Goal: Contribute content: Contribute content

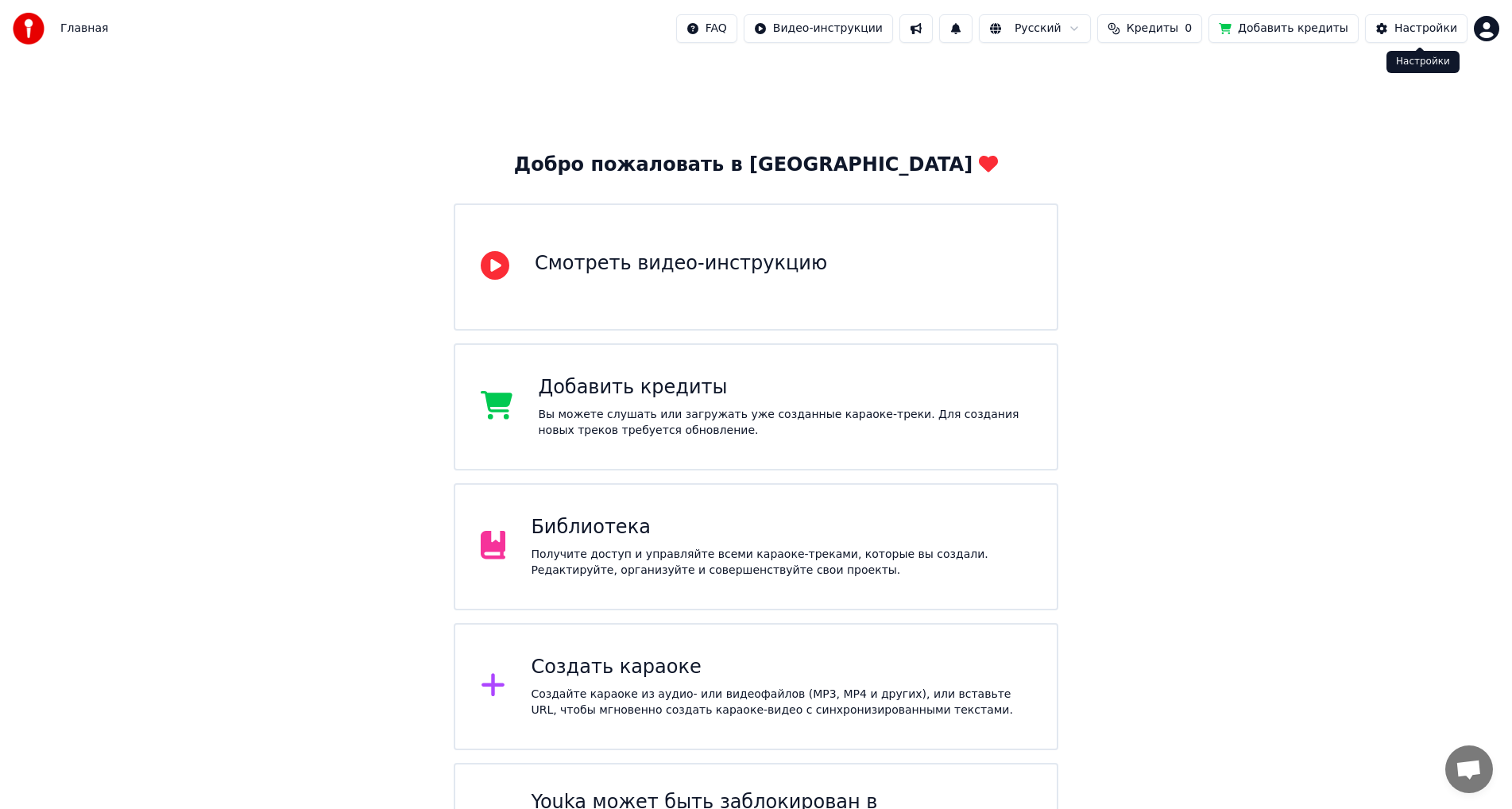
click at [1417, 28] on div "Настройки" at bounding box center [1425, 29] width 63 height 16
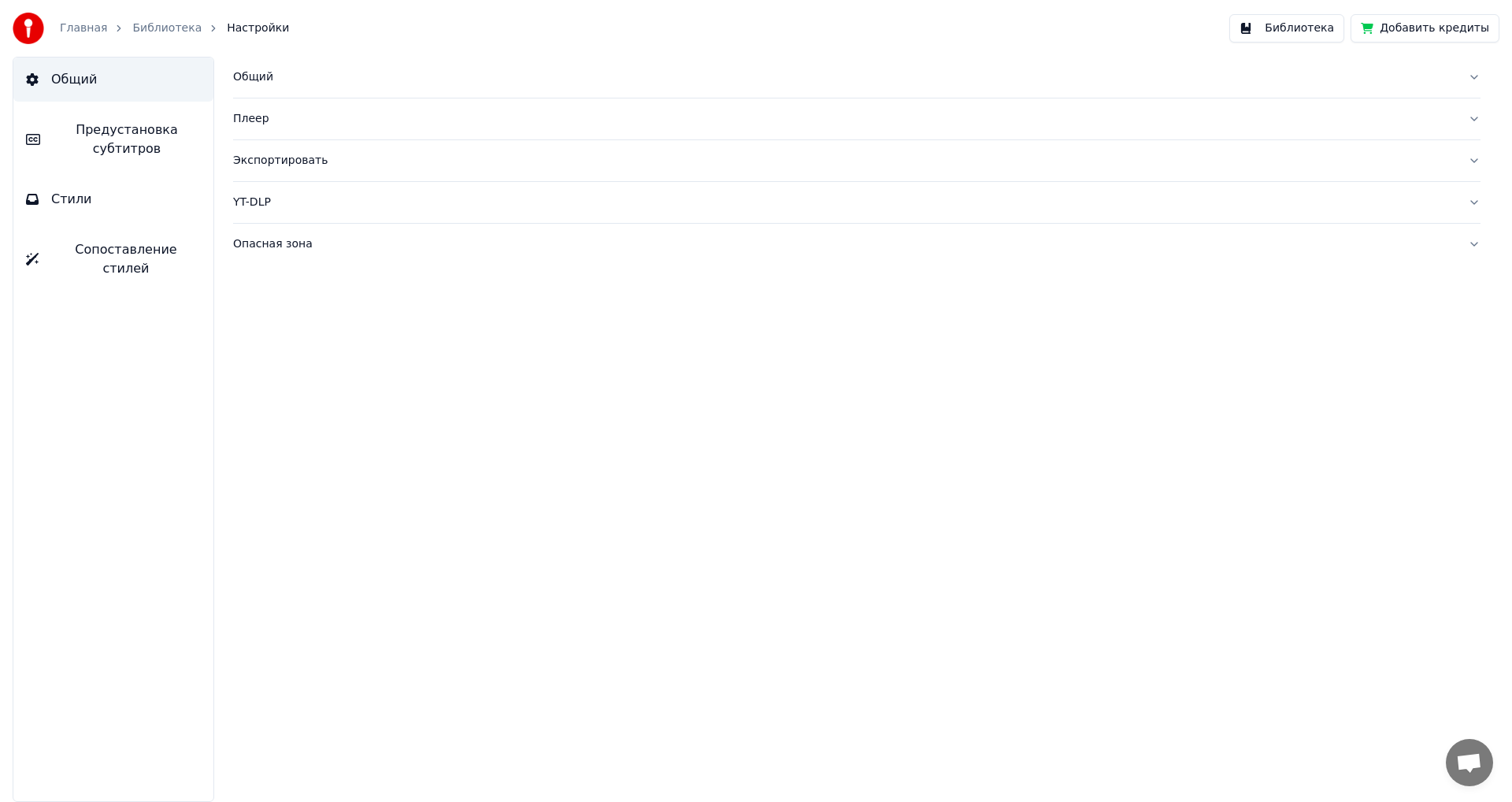
click at [50, 208] on button "Стили" at bounding box center [114, 199] width 200 height 44
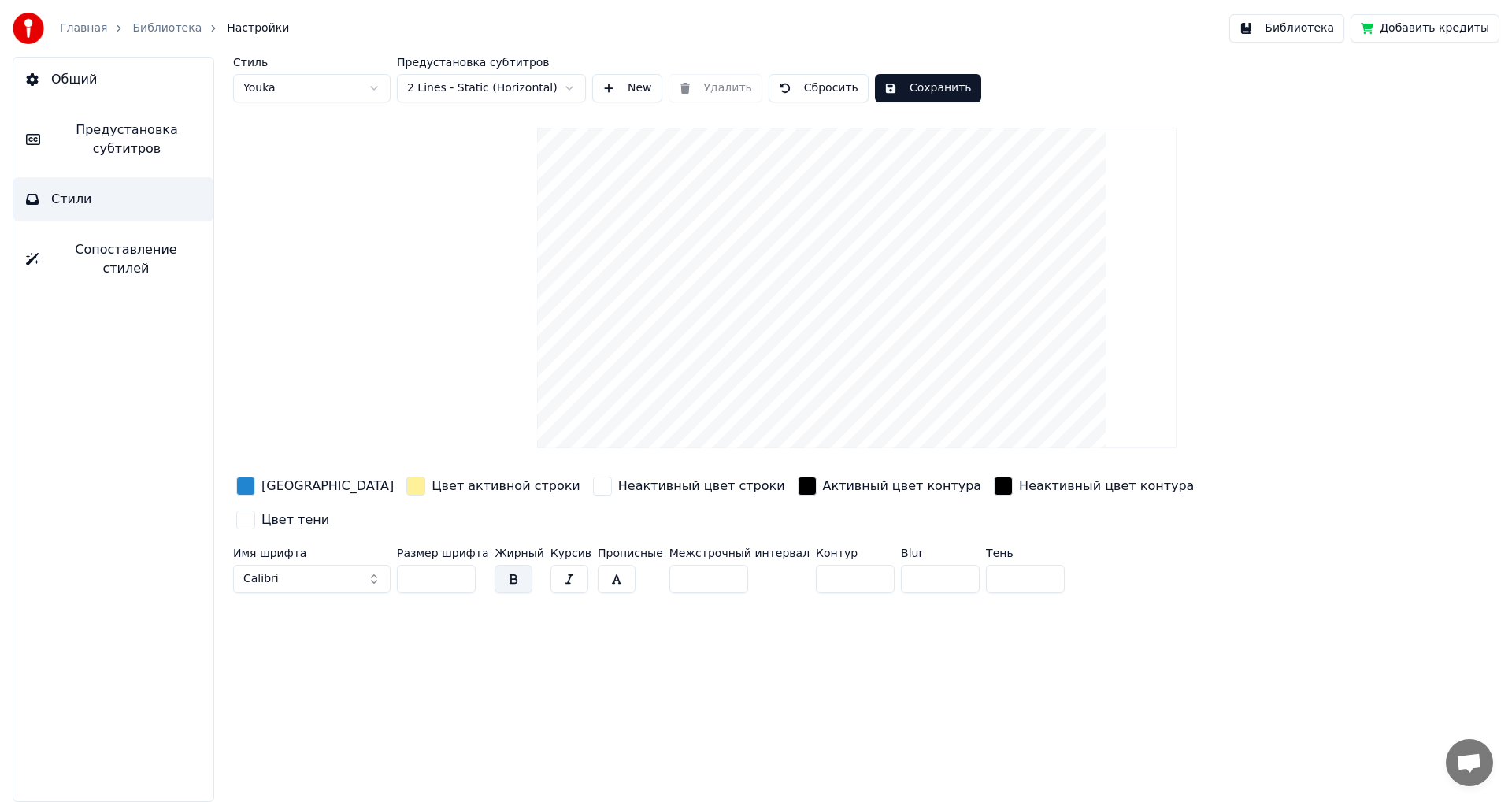
click at [111, 136] on span "Предустановка субтитров" at bounding box center [127, 139] width 148 height 38
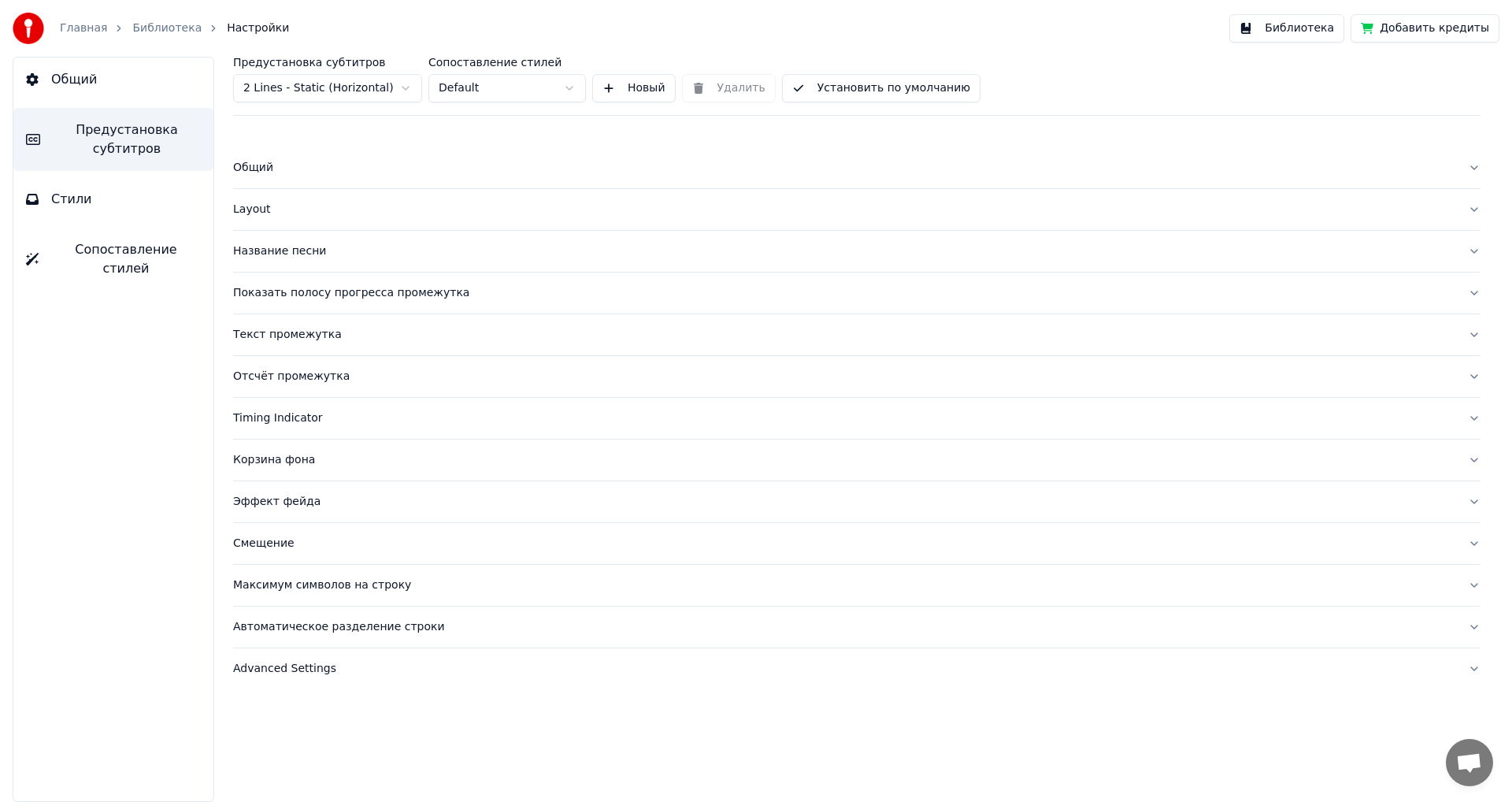
click at [1296, 22] on button "Библиотека" at bounding box center [1287, 28] width 115 height 28
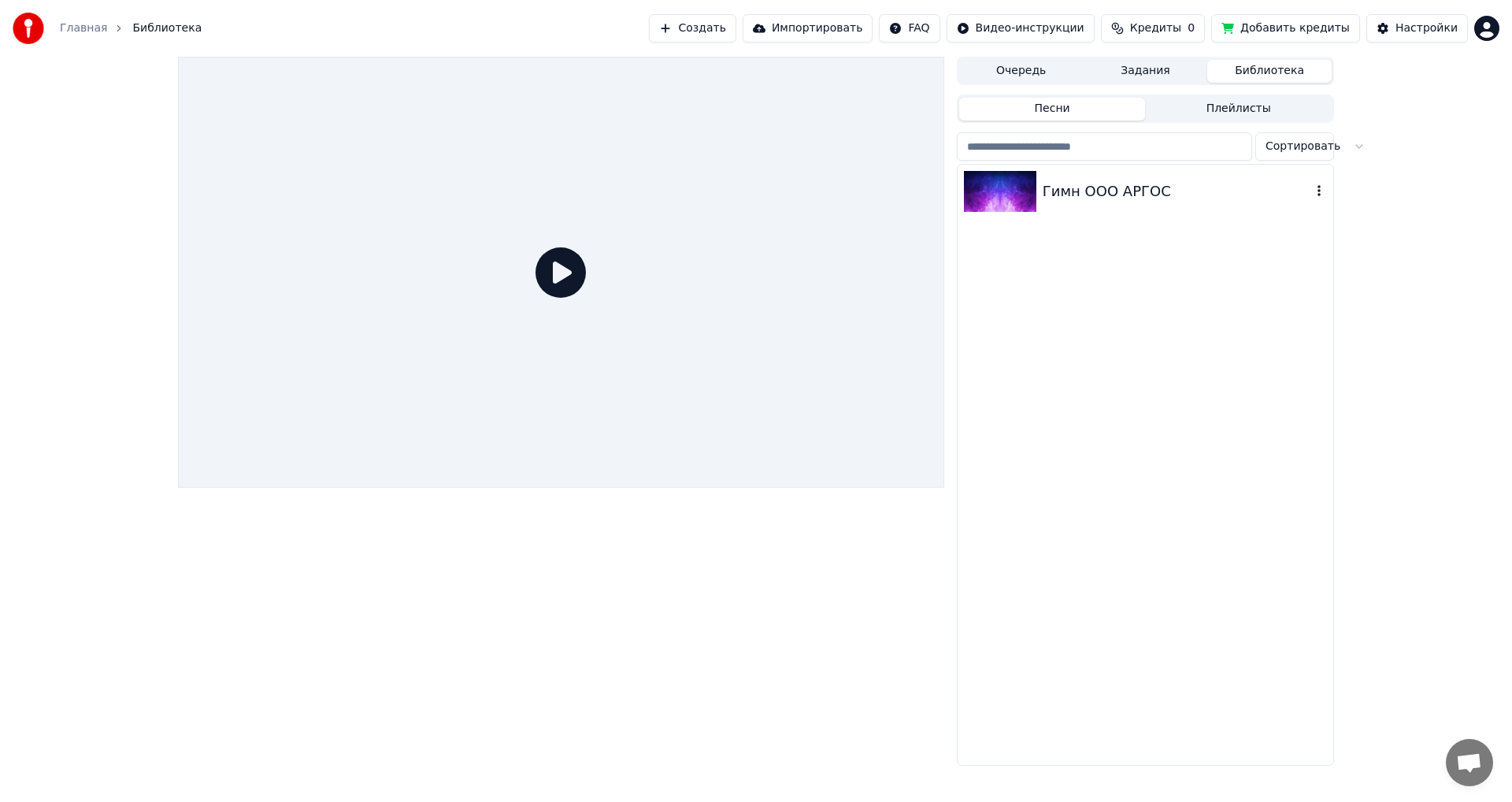
click at [1077, 198] on div "Гимн ООО АРГОС" at bounding box center [1177, 192] width 269 height 22
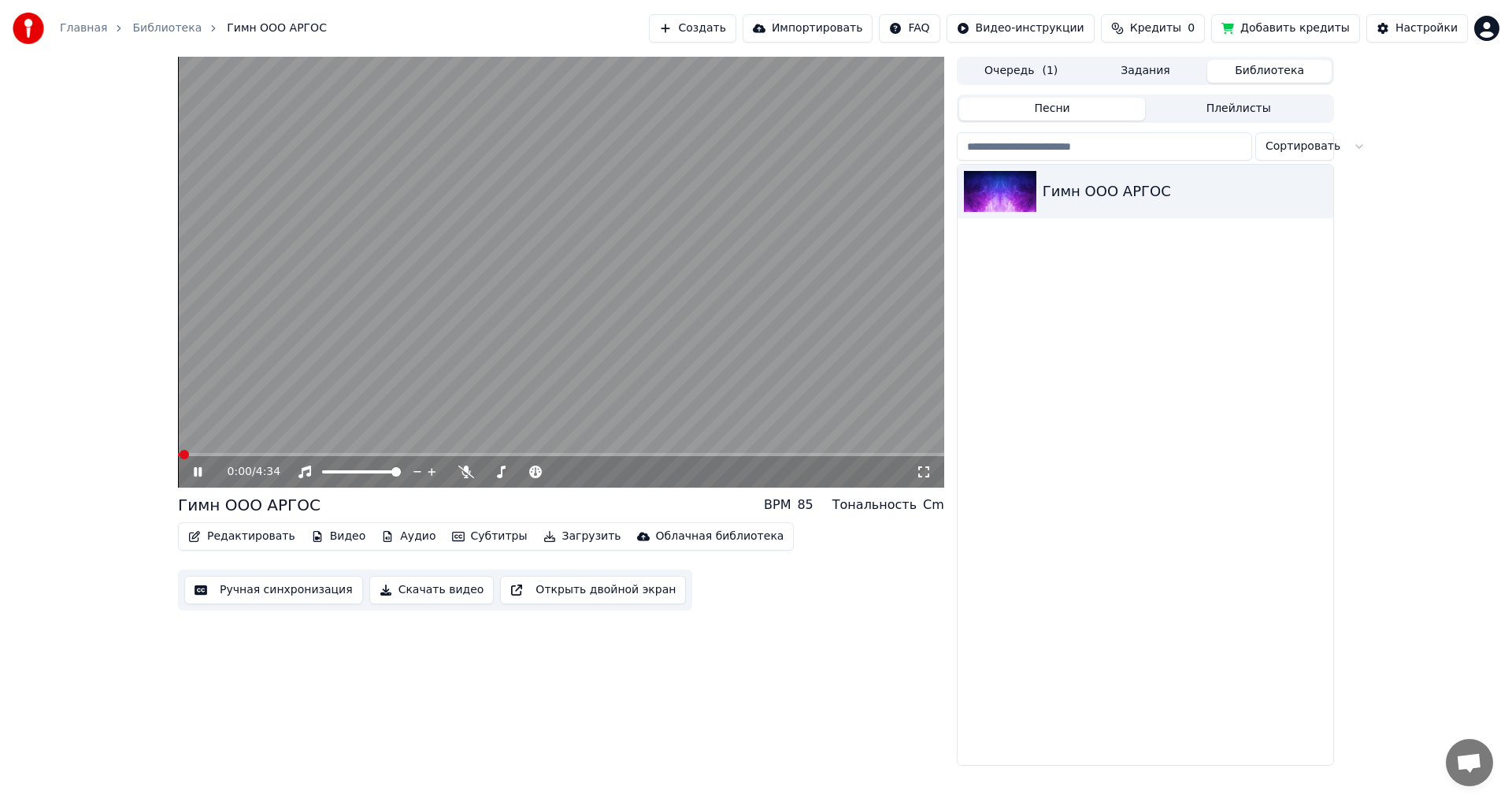
click at [390, 448] on video at bounding box center [561, 272] width 766 height 431
click at [379, 452] on video at bounding box center [561, 272] width 766 height 431
click at [374, 456] on span at bounding box center [561, 455] width 766 height 3
click at [393, 456] on span at bounding box center [561, 455] width 766 height 3
click at [405, 456] on span at bounding box center [561, 455] width 766 height 3
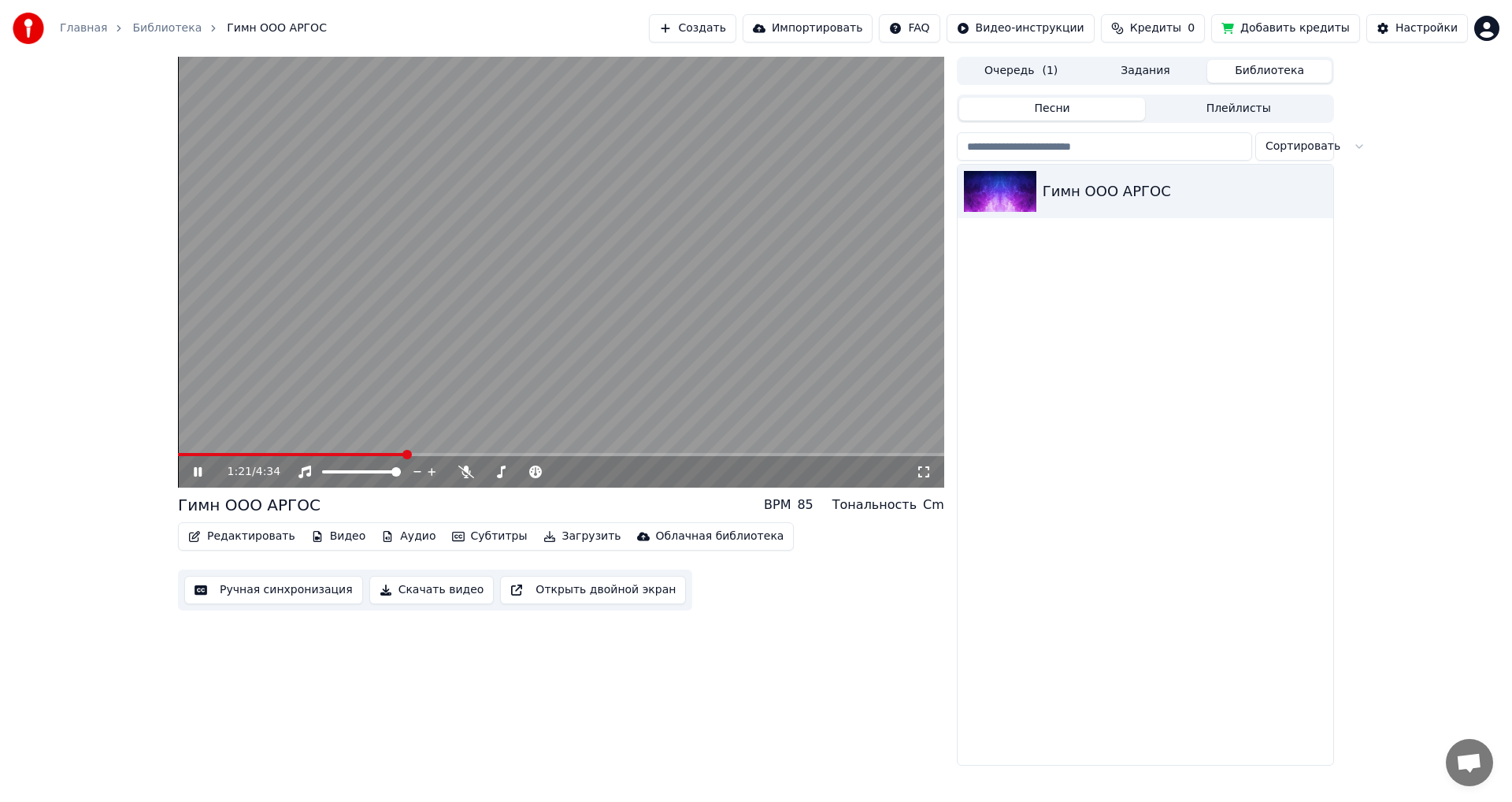
click at [410, 456] on span at bounding box center [407, 455] width 10 height 10
click at [427, 455] on span at bounding box center [561, 455] width 766 height 3
click at [436, 452] on span at bounding box center [433, 455] width 10 height 10
click at [447, 453] on span at bounding box center [561, 455] width 766 height 3
click at [458, 453] on span at bounding box center [317, 455] width 280 height 3
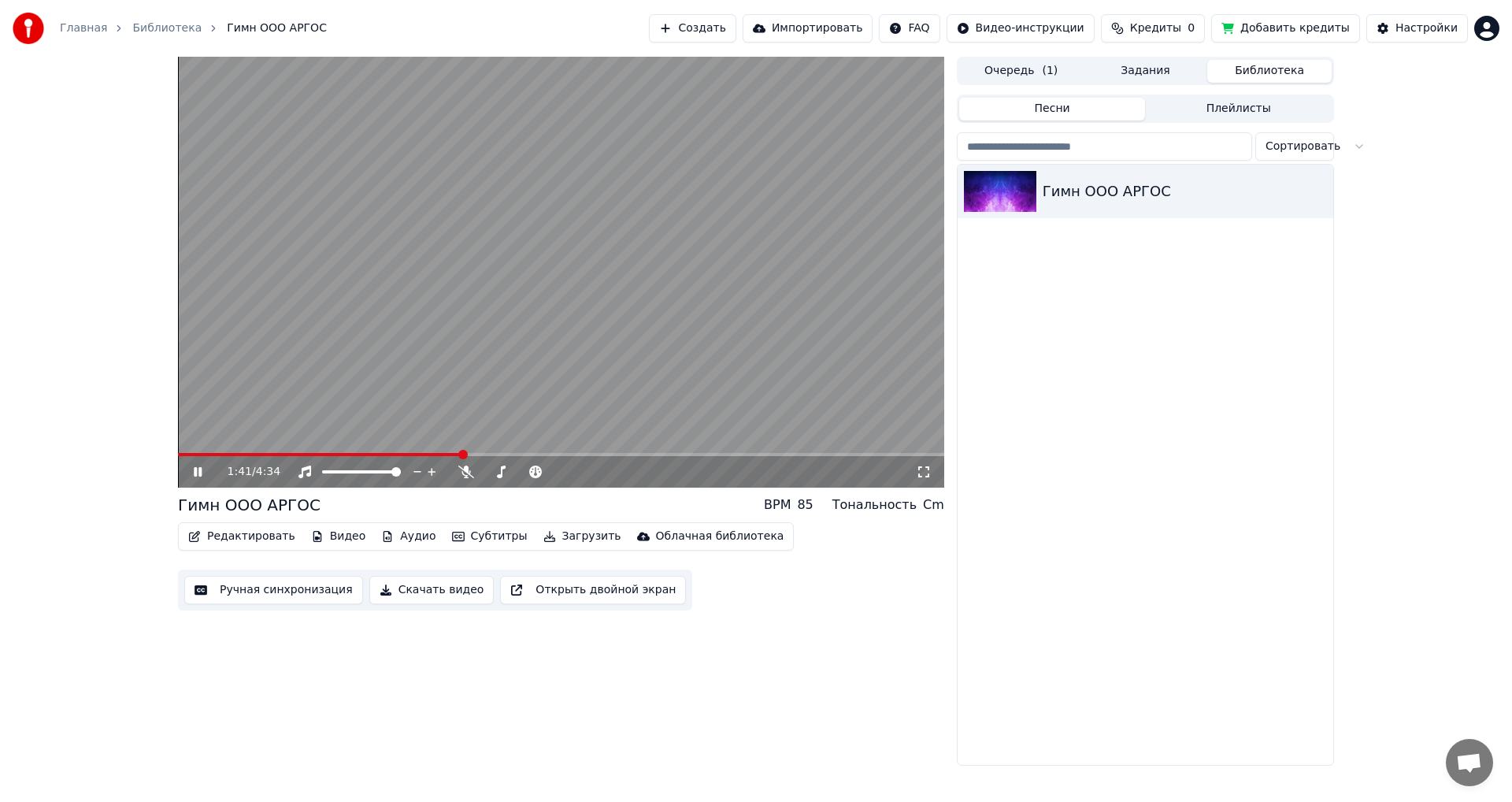
click at [467, 454] on span at bounding box center [463, 455] width 10 height 10
click at [472, 453] on span at bounding box center [468, 455] width 10 height 10
click at [487, 453] on span at bounding box center [561, 455] width 766 height 3
click at [425, 453] on span at bounding box center [345, 455] width 334 height 3
click at [465, 474] on icon at bounding box center [467, 472] width 16 height 13
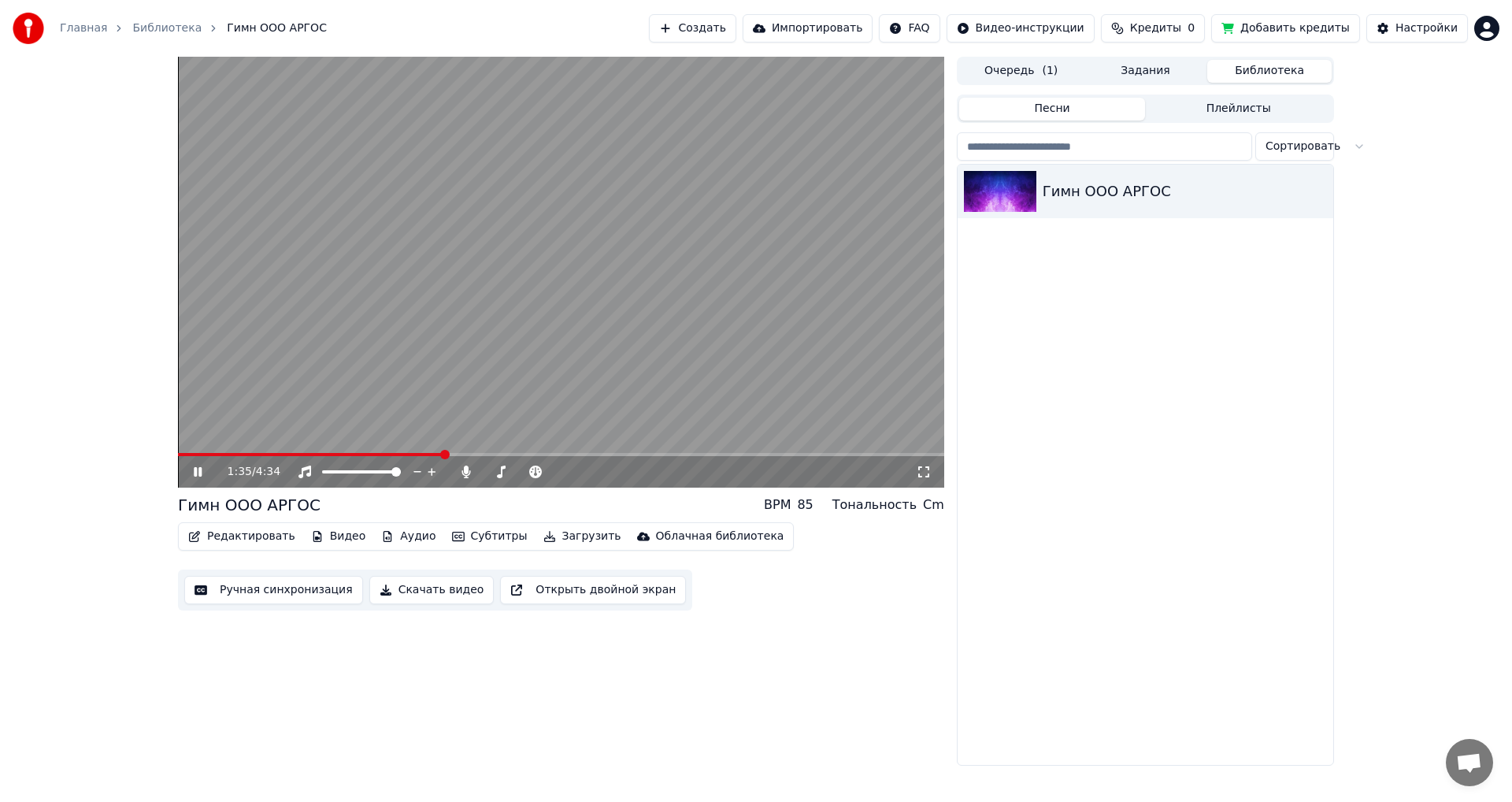
click at [443, 456] on span at bounding box center [310, 455] width 265 height 3
click at [576, 277] on video at bounding box center [561, 272] width 766 height 431
drag, startPoint x: 527, startPoint y: 286, endPoint x: 475, endPoint y: 301, distance: 54.1
click at [487, 292] on video at bounding box center [561, 272] width 766 height 431
click at [546, 276] on video at bounding box center [561, 272] width 766 height 431
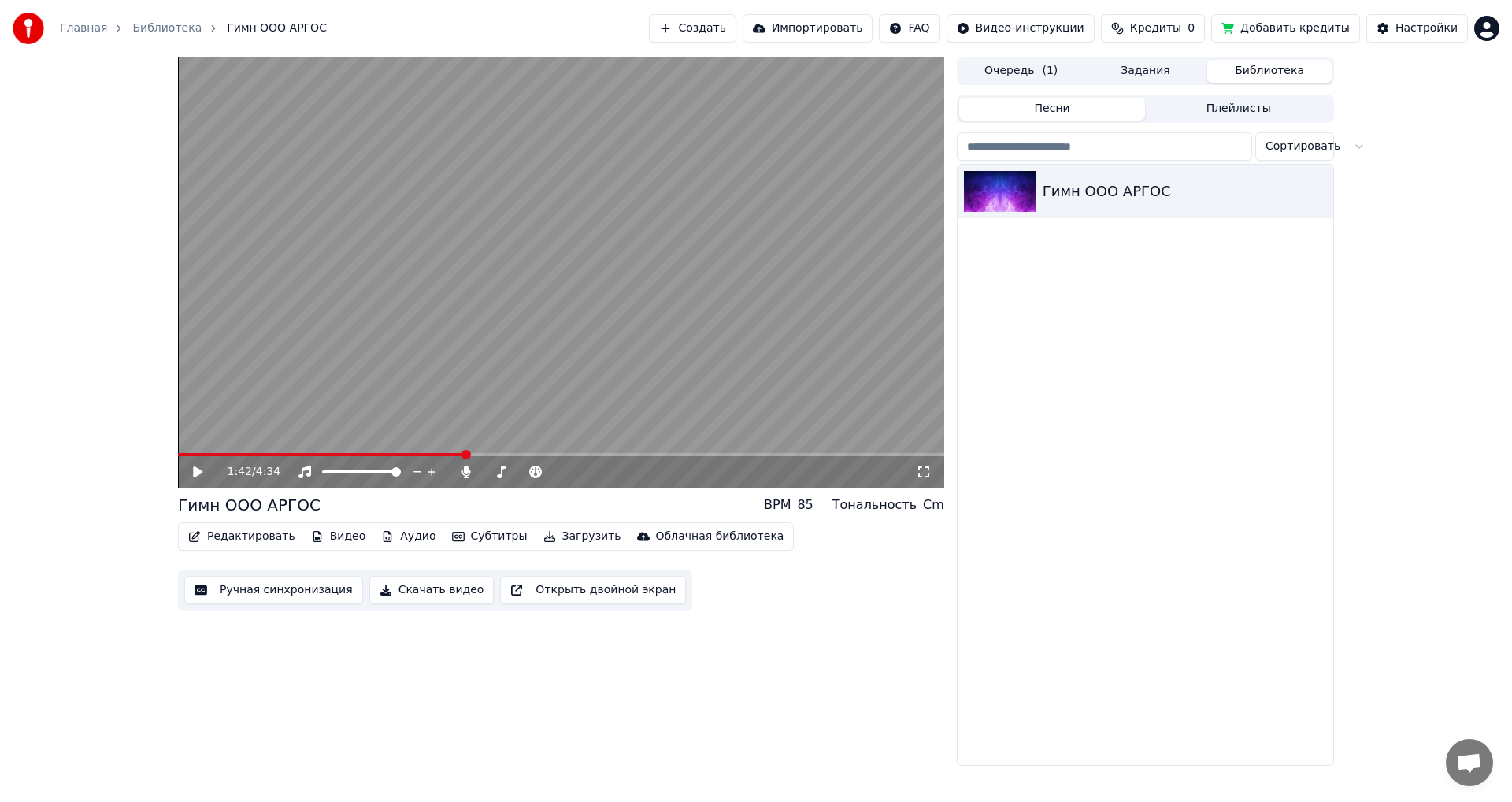
click at [1218, 106] on button "Плейлисты" at bounding box center [1238, 109] width 187 height 22
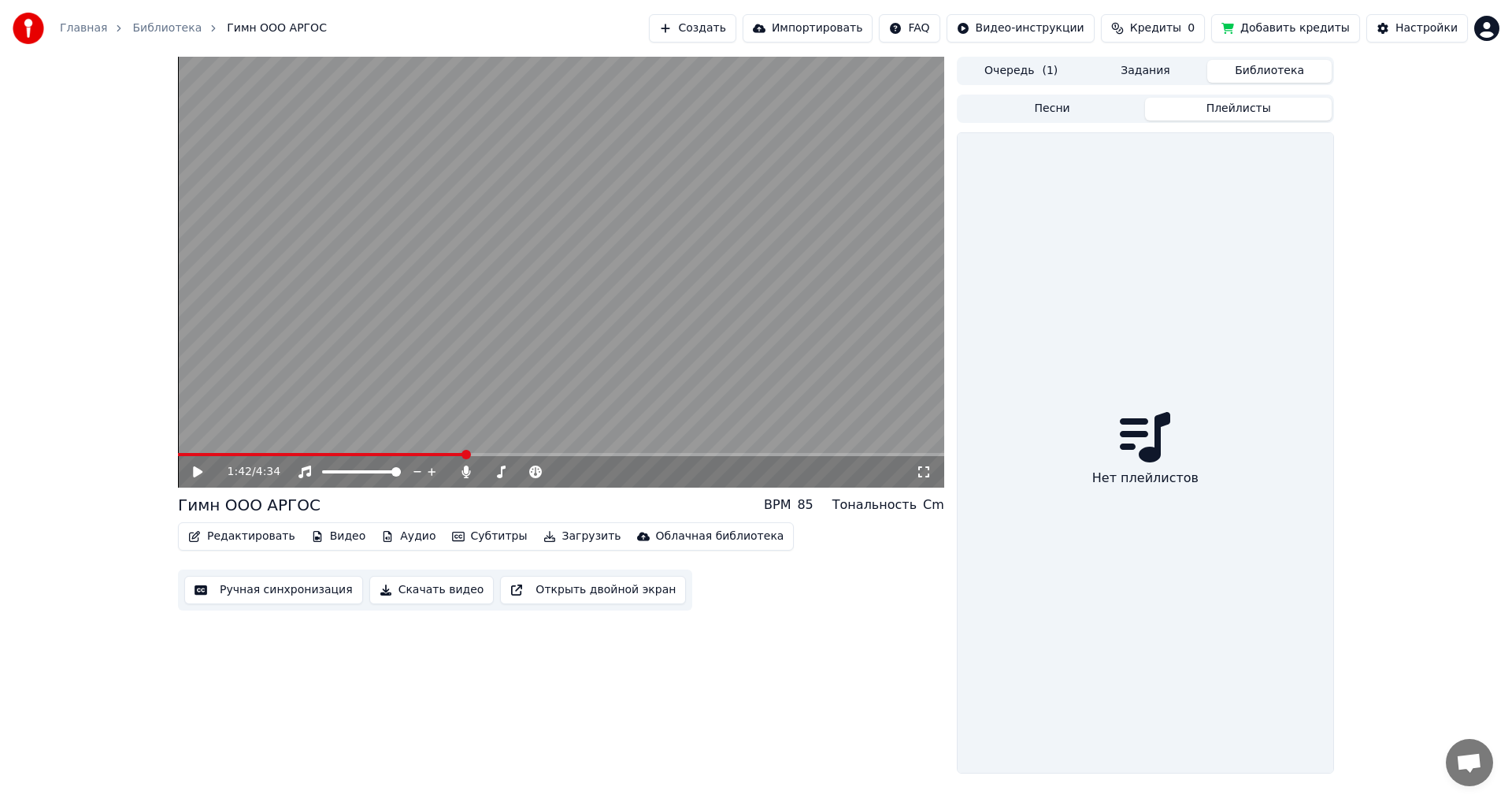
click at [1061, 112] on button "Песни" at bounding box center [1053, 109] width 187 height 22
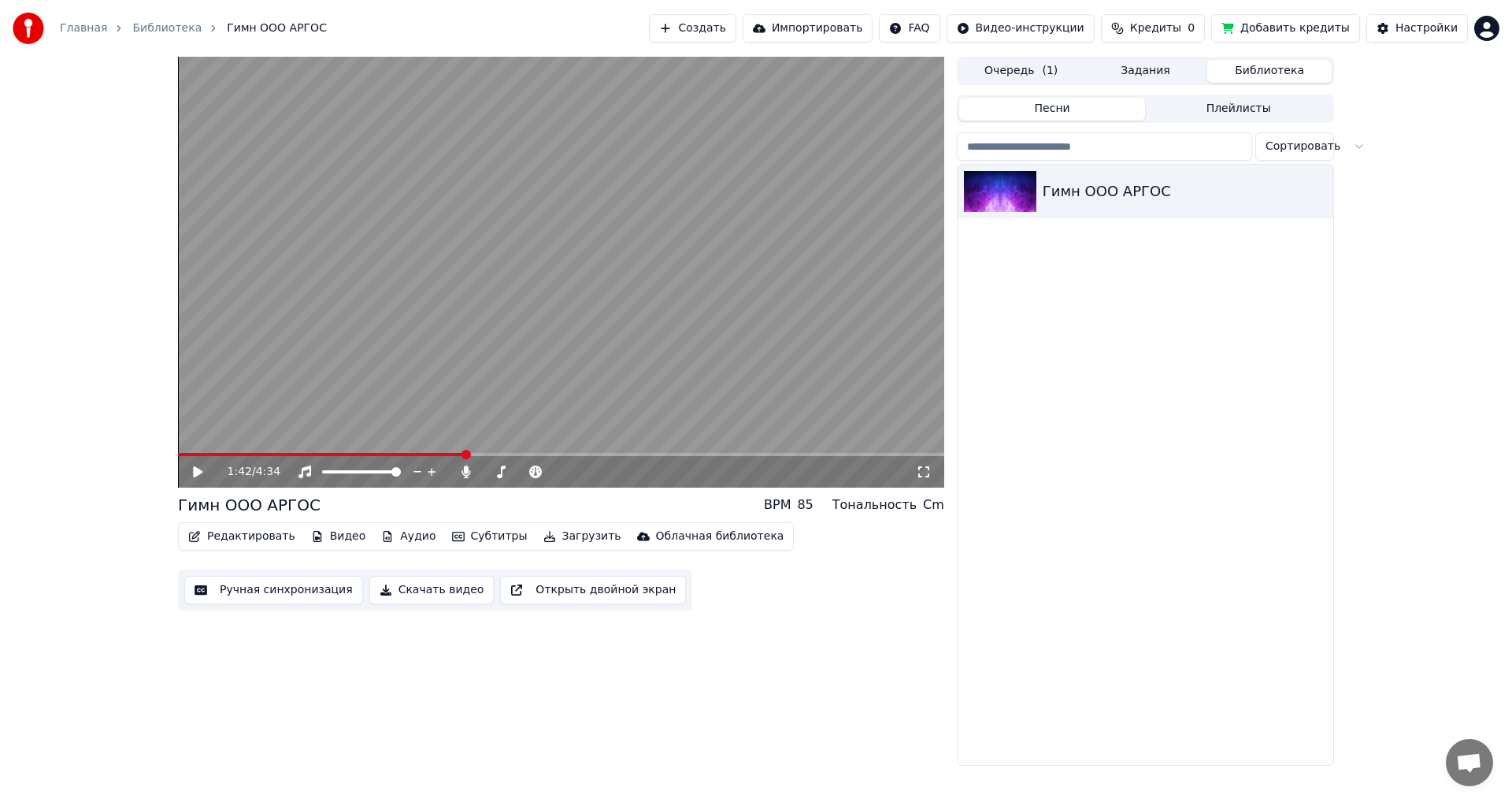
click at [1037, 67] on button "Очередь ( 1 )" at bounding box center [1021, 71] width 124 height 22
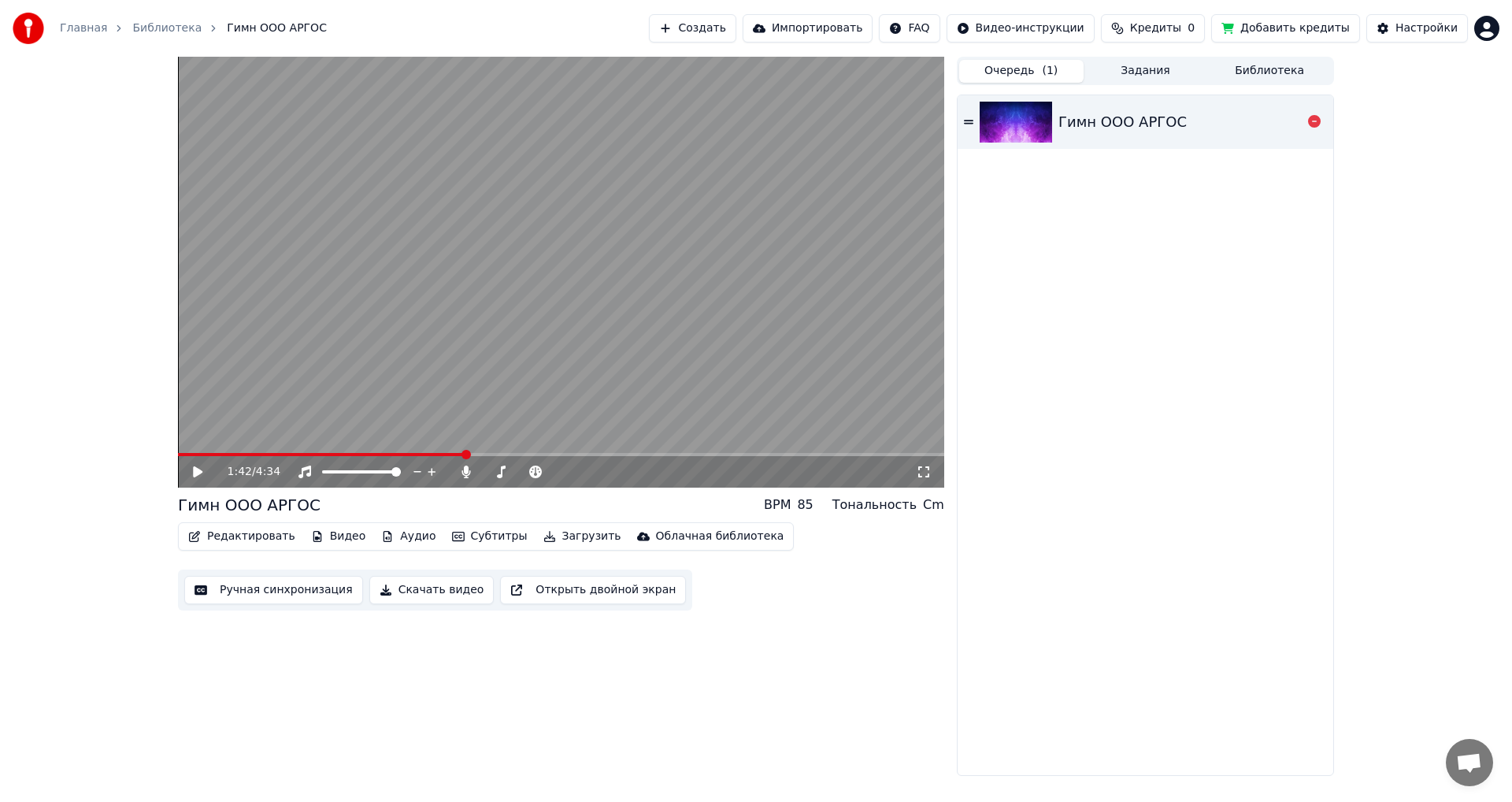
click at [1073, 124] on div "Гимн ООО АРГОС" at bounding box center [1122, 123] width 128 height 22
click at [406, 452] on video at bounding box center [561, 272] width 766 height 431
click at [408, 456] on span at bounding box center [561, 455] width 766 height 3
click at [382, 453] on div "1:22 / 4:34" at bounding box center [561, 272] width 766 height 431
click at [387, 454] on span at bounding box center [293, 455] width 230 height 3
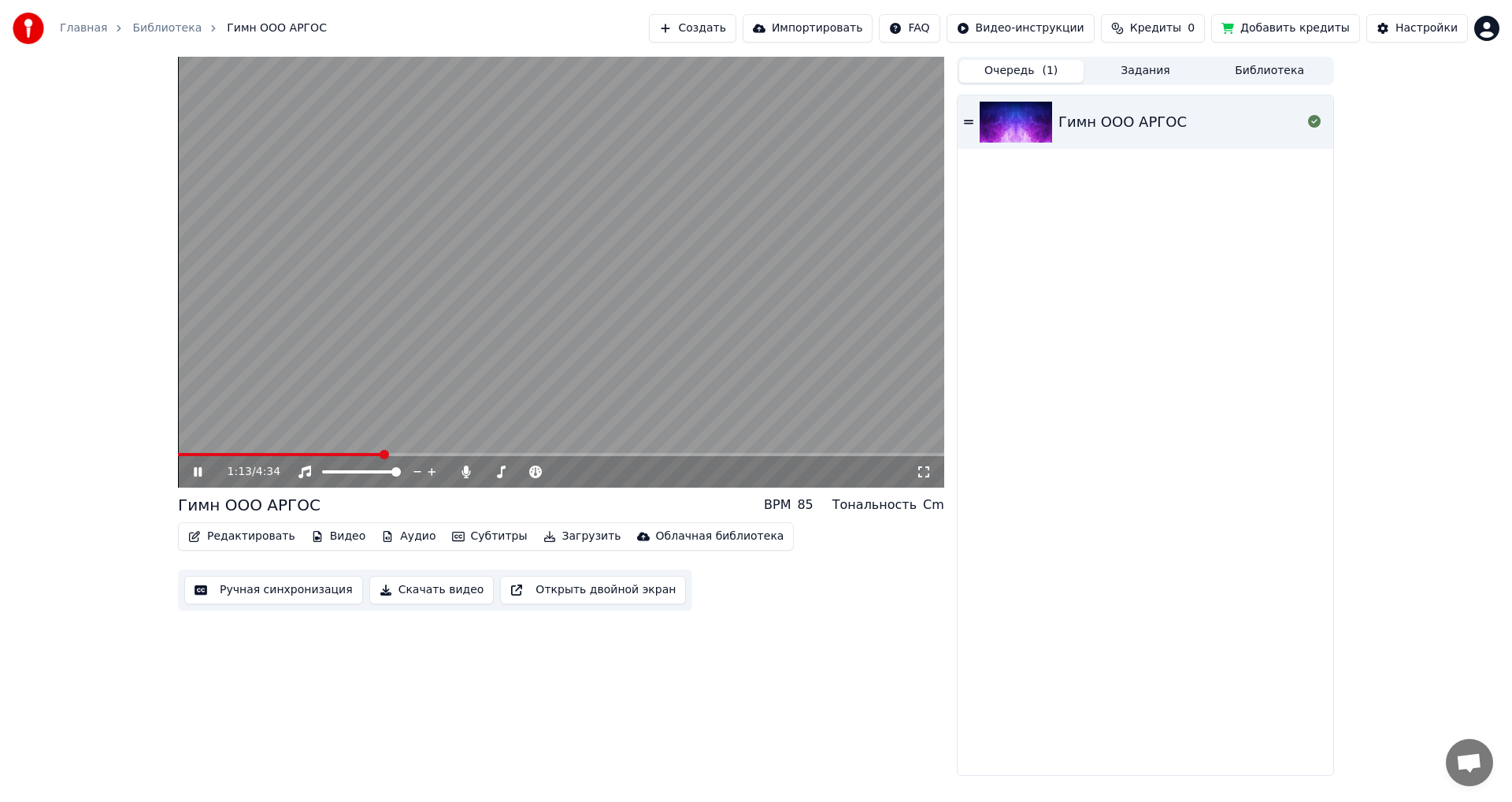
click at [381, 453] on span at bounding box center [280, 455] width 204 height 3
click at [373, 453] on span at bounding box center [285, 455] width 214 height 3
click at [370, 453] on span at bounding box center [274, 455] width 193 height 3
click at [357, 455] on span at bounding box center [267, 455] width 179 height 3
click at [402, 456] on span at bounding box center [561, 455] width 766 height 3
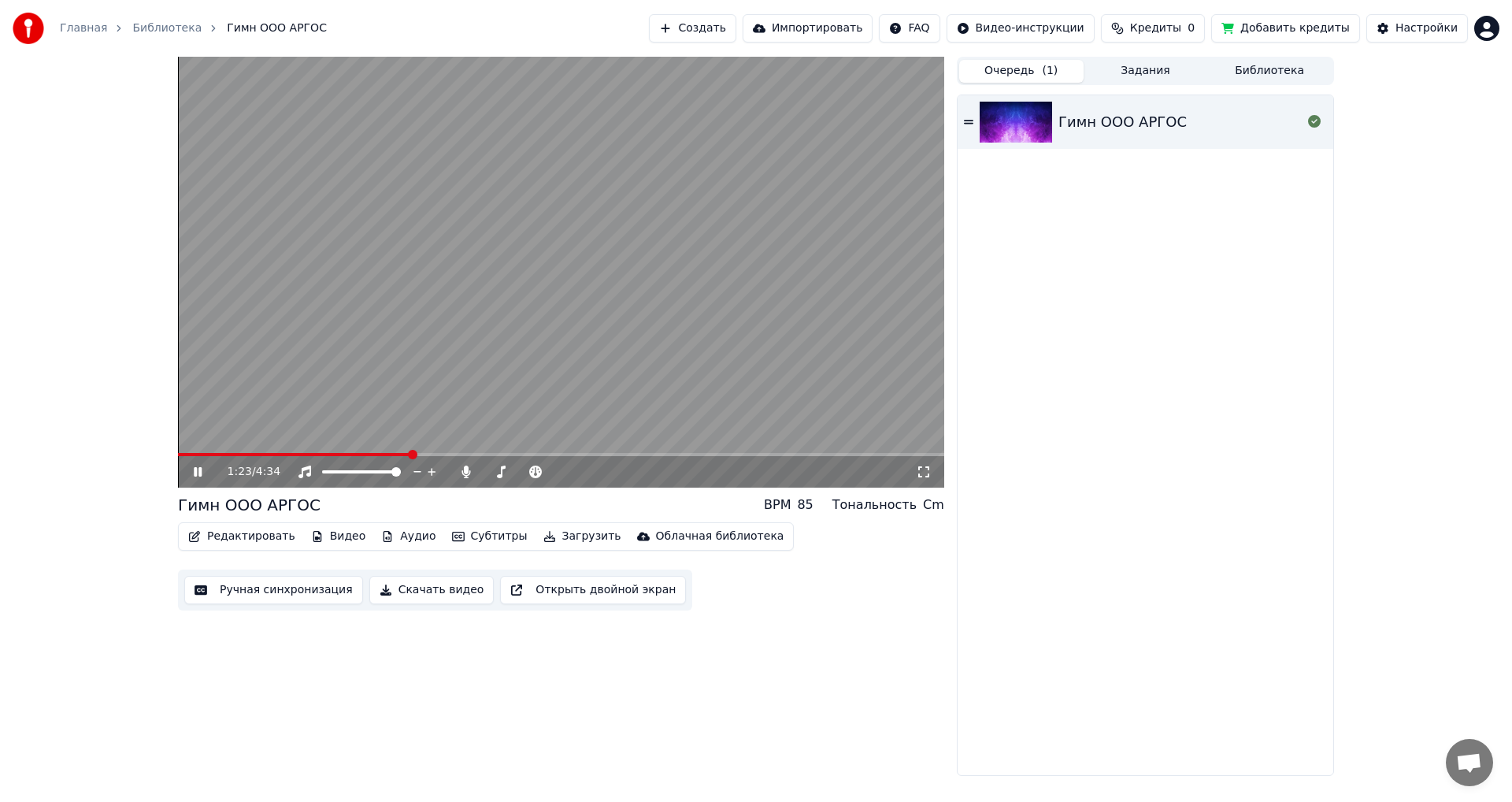
click at [436, 455] on span at bounding box center [561, 455] width 766 height 3
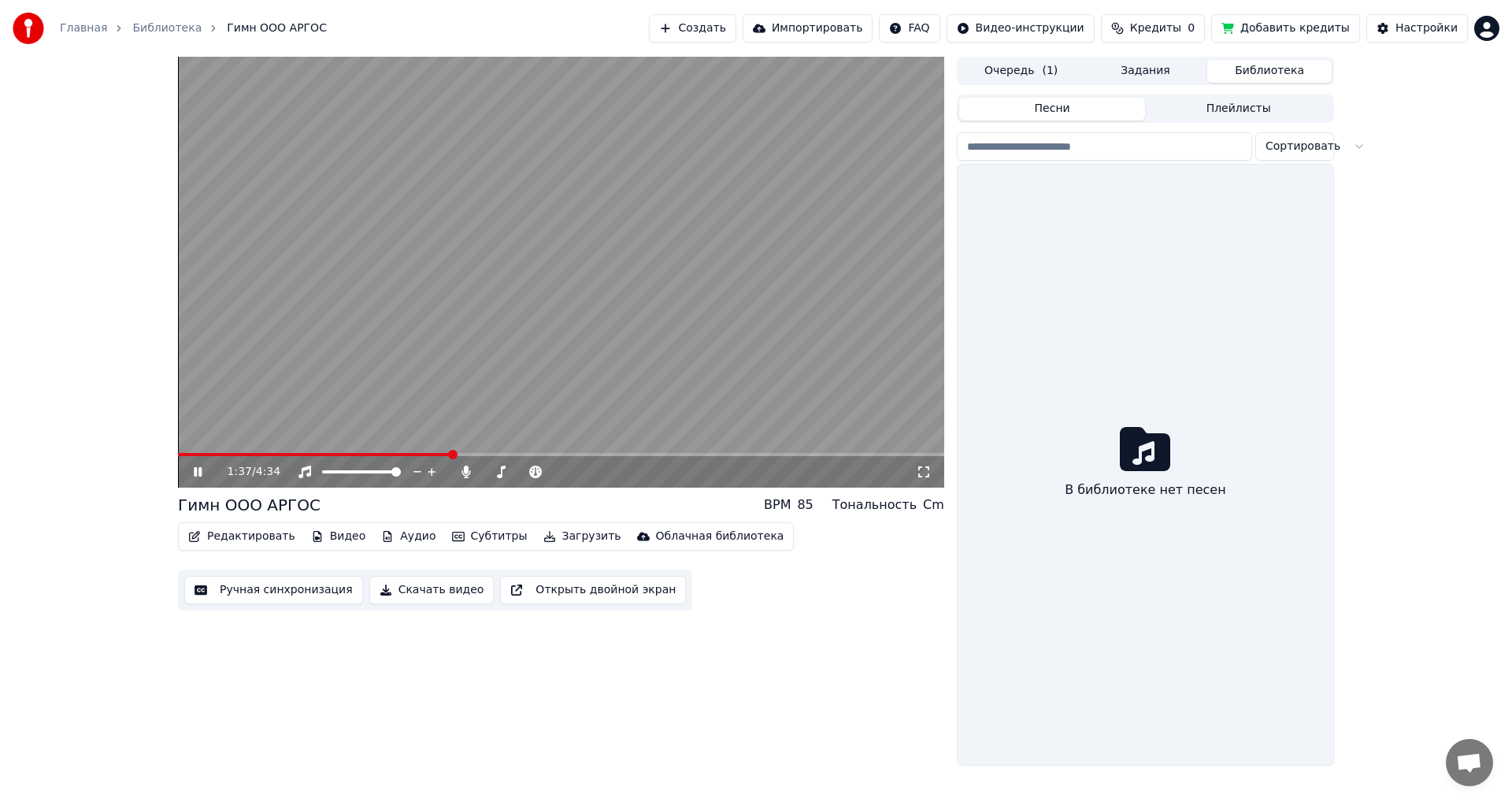
click at [1251, 73] on button "Библиотека" at bounding box center [1269, 71] width 124 height 22
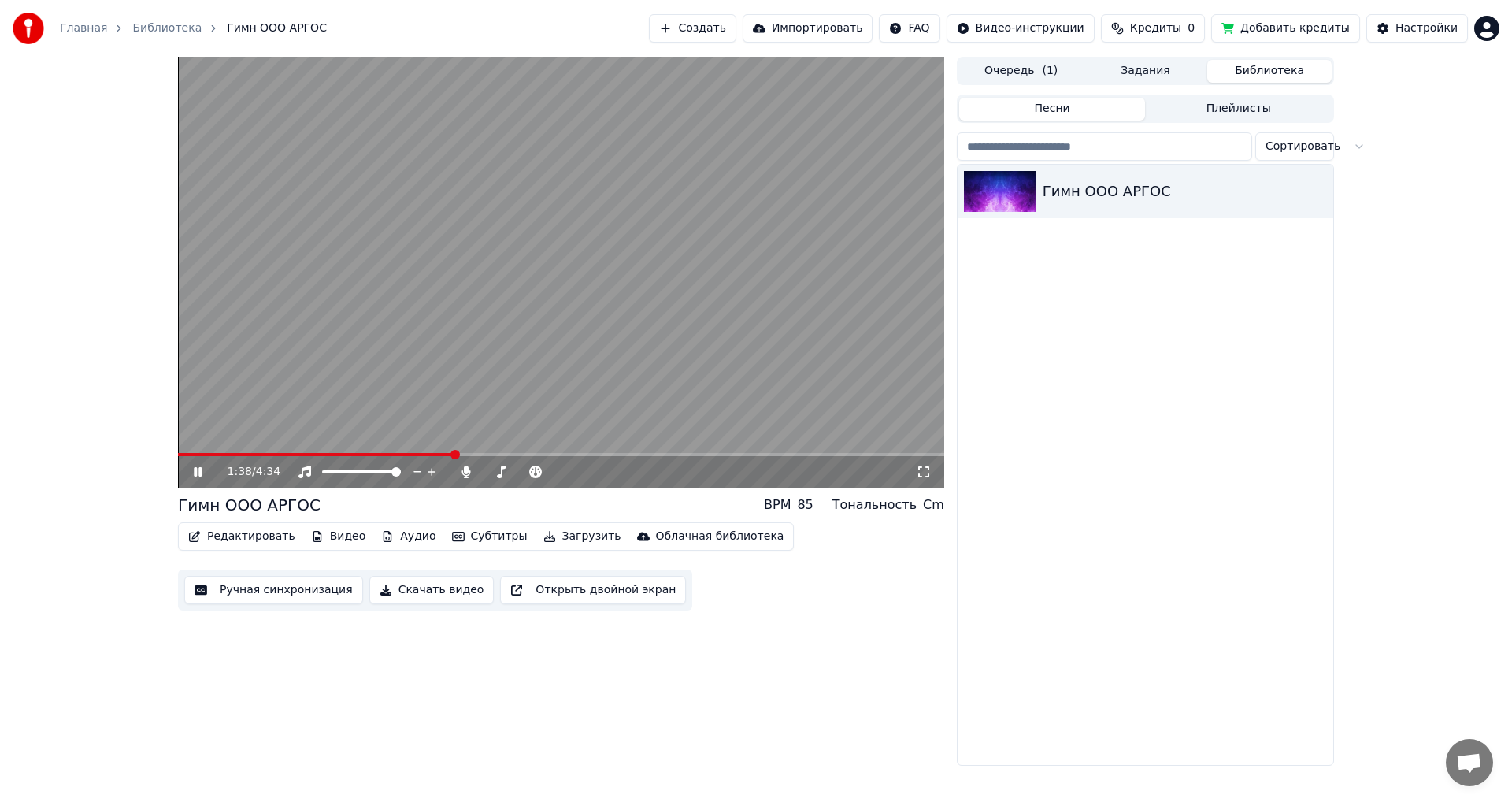
click at [1148, 75] on button "Задания" at bounding box center [1146, 71] width 124 height 22
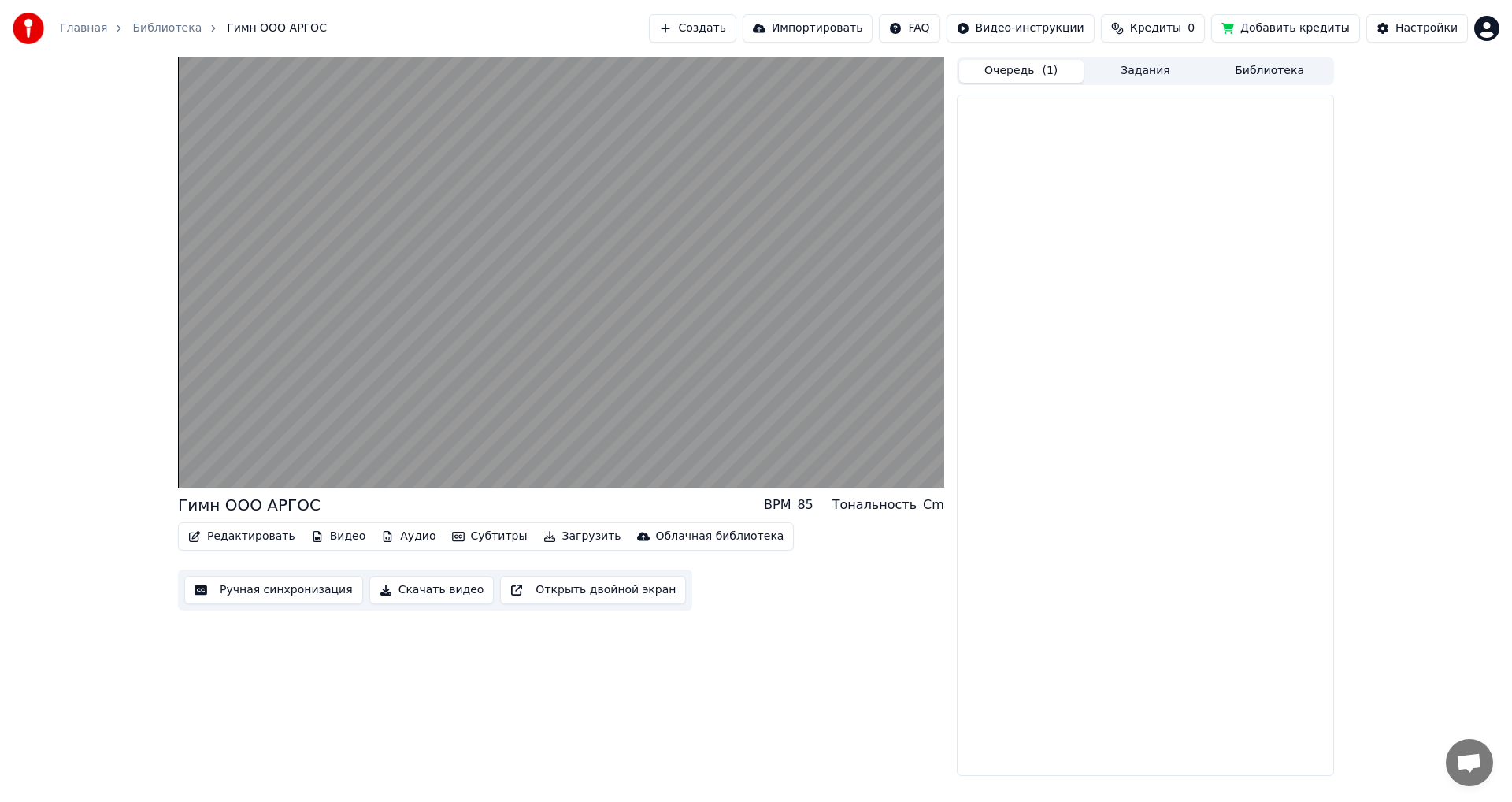
click at [1038, 78] on button "Очередь ( 1 )" at bounding box center [1021, 71] width 124 height 22
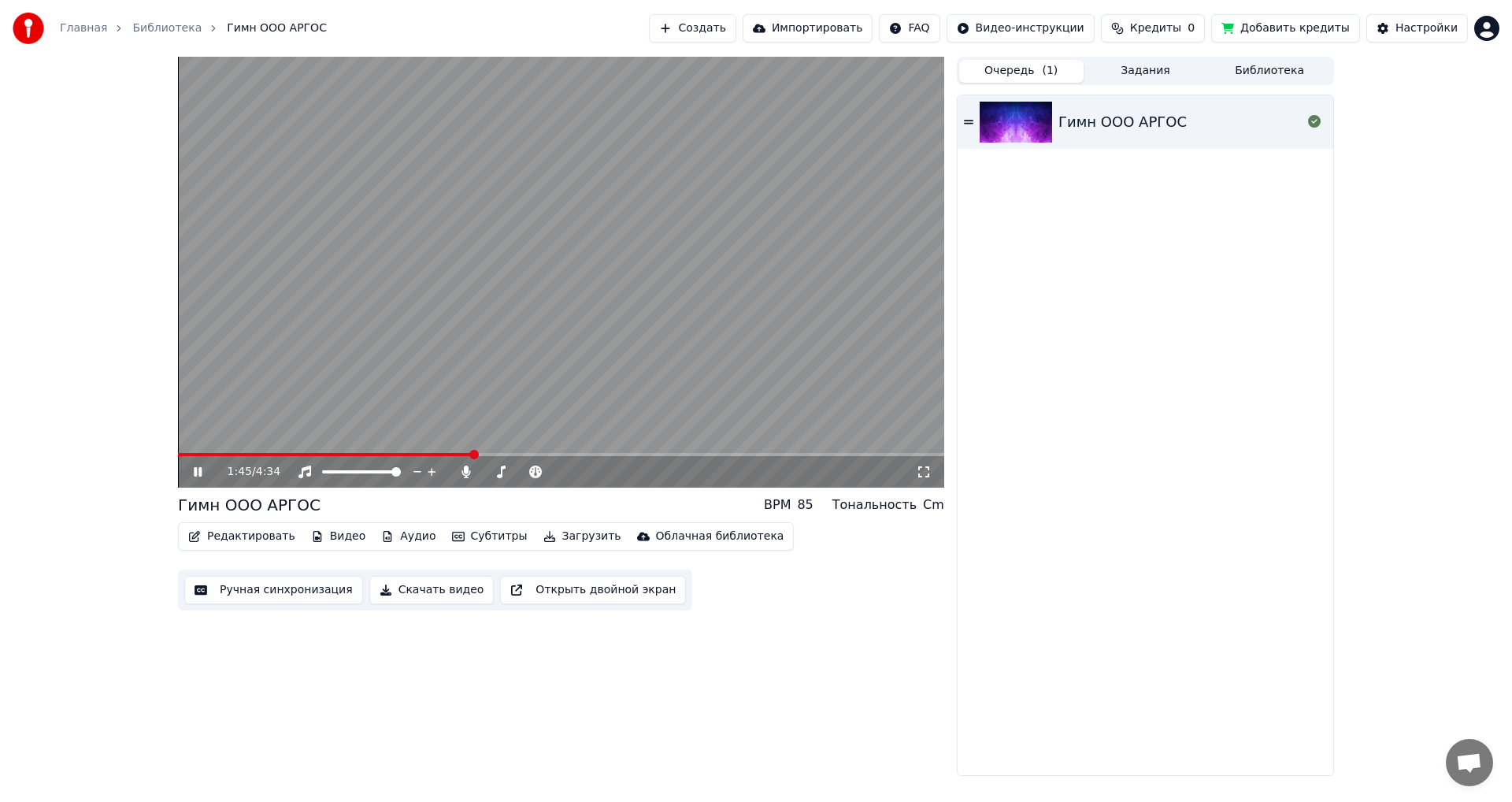
click at [496, 257] on video at bounding box center [561, 272] width 766 height 431
click at [225, 541] on button "Редактировать" at bounding box center [241, 537] width 119 height 22
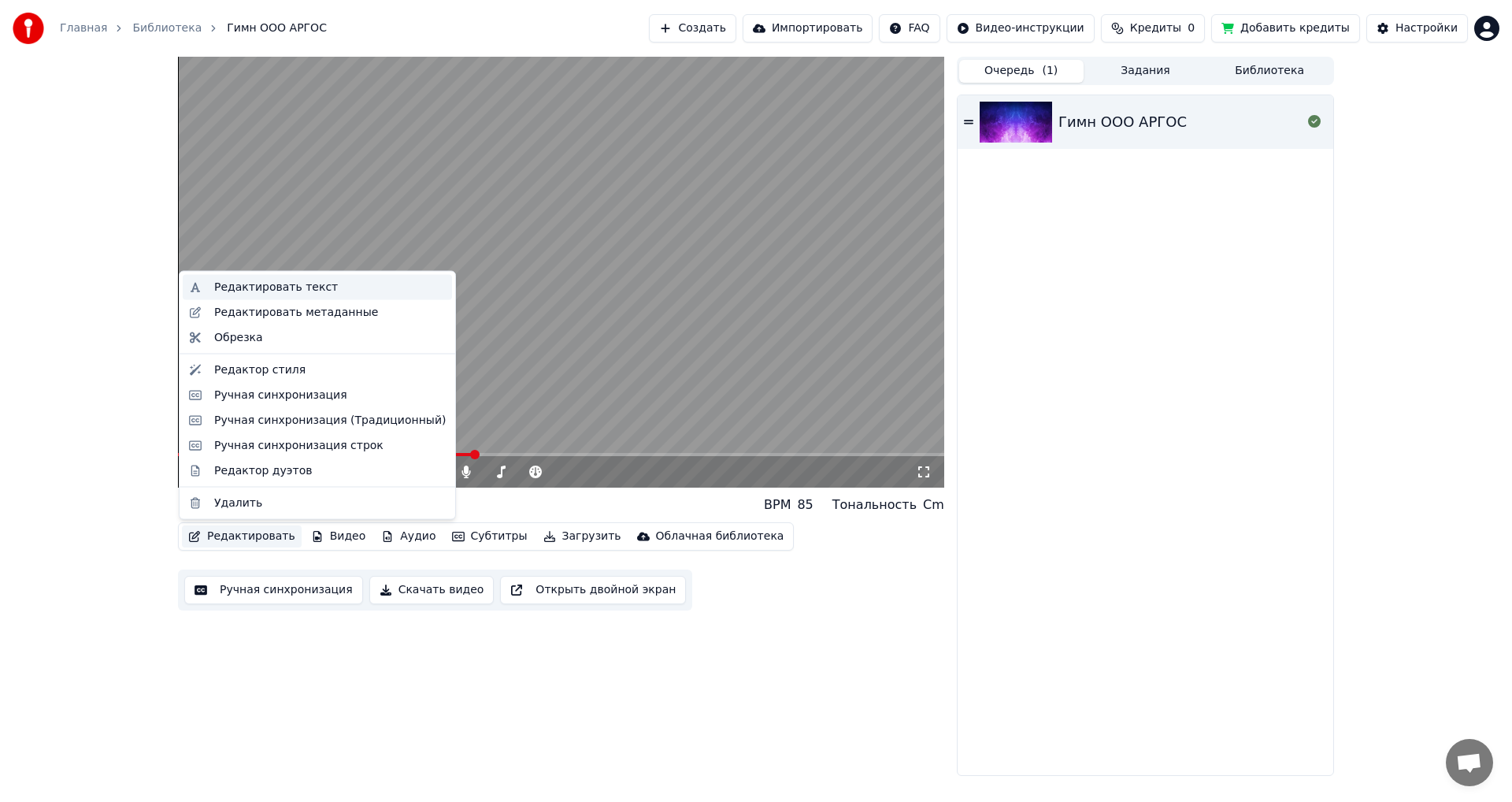
click at [243, 289] on div "Редактировать текст" at bounding box center [276, 288] width 123 height 16
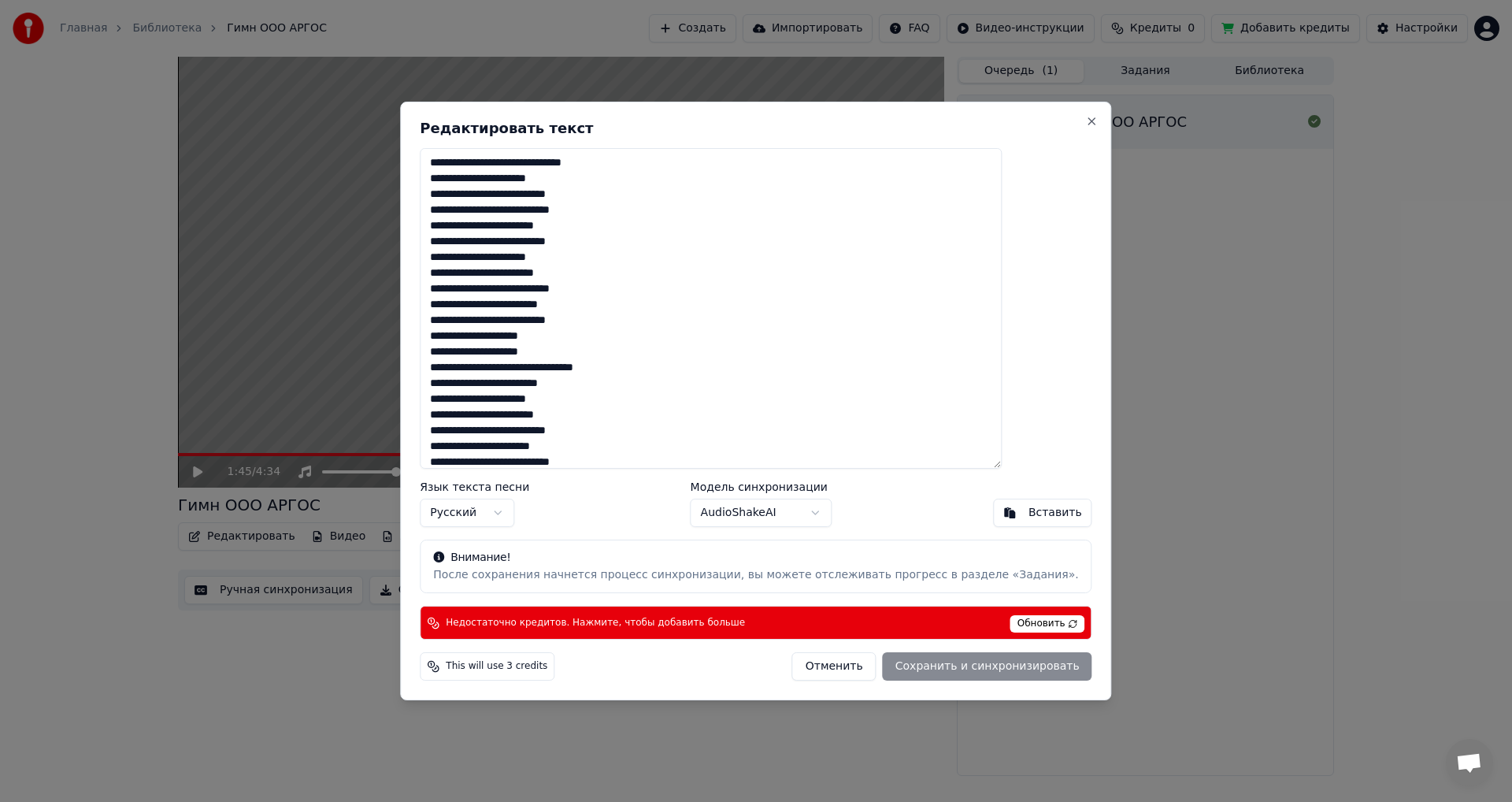
click at [505, 371] on textarea at bounding box center [711, 309] width 582 height 321
type textarea "**********"
click at [919, 668] on div "Отменить Сохранить и синхронизировать" at bounding box center [942, 666] width 300 height 28
click at [883, 492] on div "Язык текста песни Русский Модель синхронизации AudioShakeAI Вставить" at bounding box center [756, 504] width 672 height 46
click at [522, 336] on textarea at bounding box center [711, 309] width 582 height 321
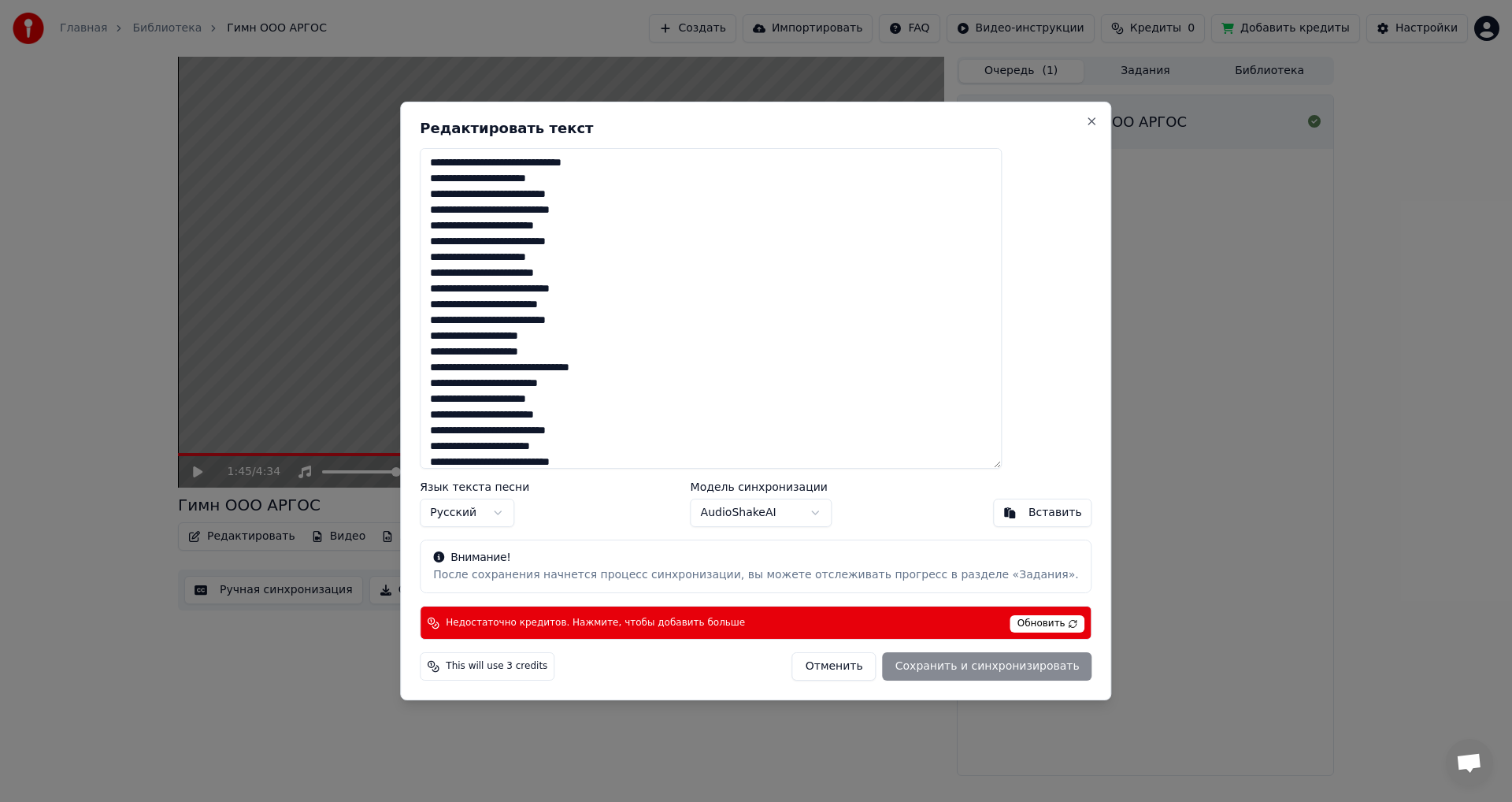
click at [633, 313] on textarea at bounding box center [711, 309] width 582 height 321
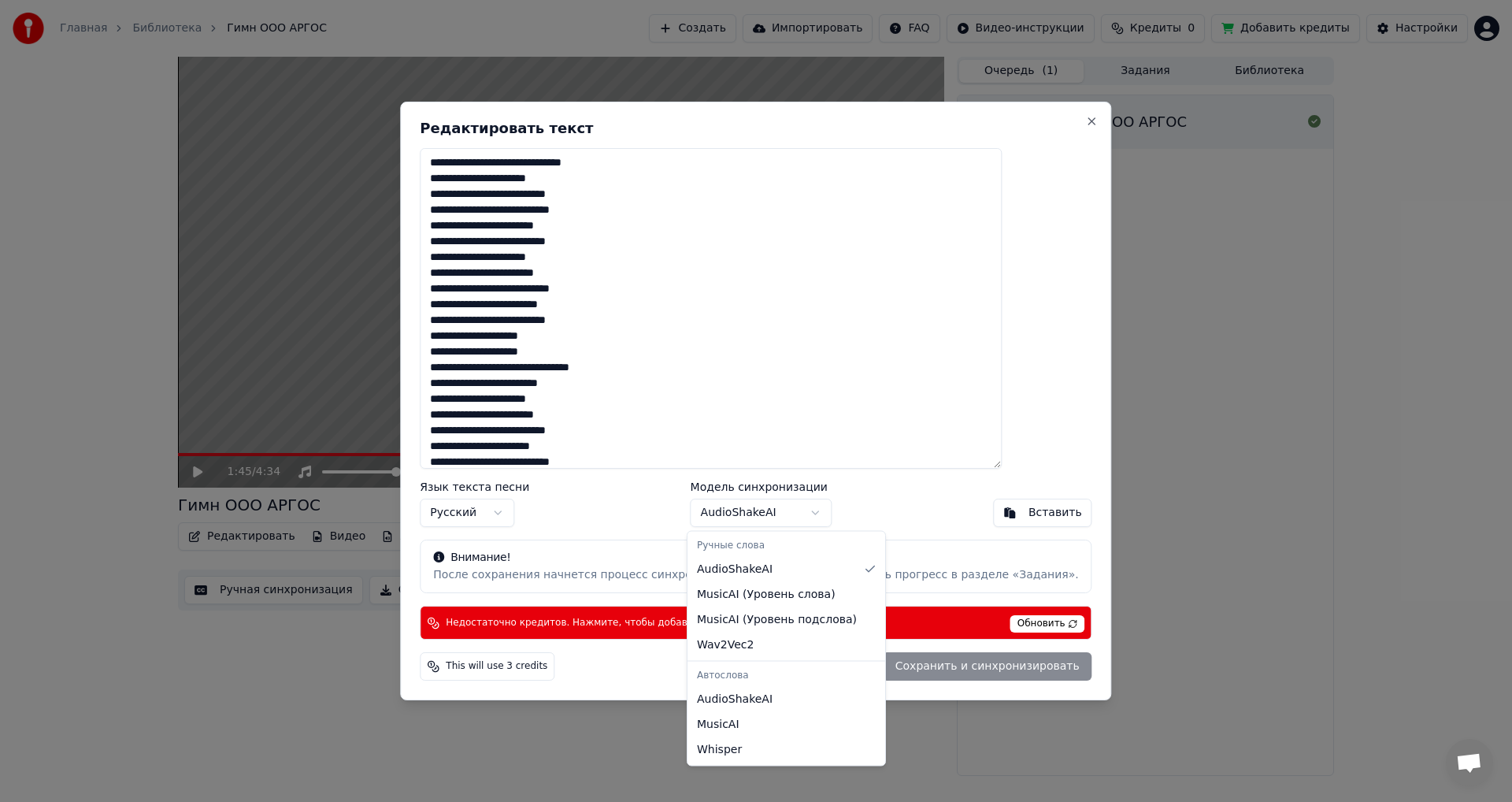
click at [811, 516] on body "Главная Библиотека Гимн ООО АРГОС Создать Импортировать FAQ Видео-инструкции Кр…" at bounding box center [756, 401] width 1512 height 802
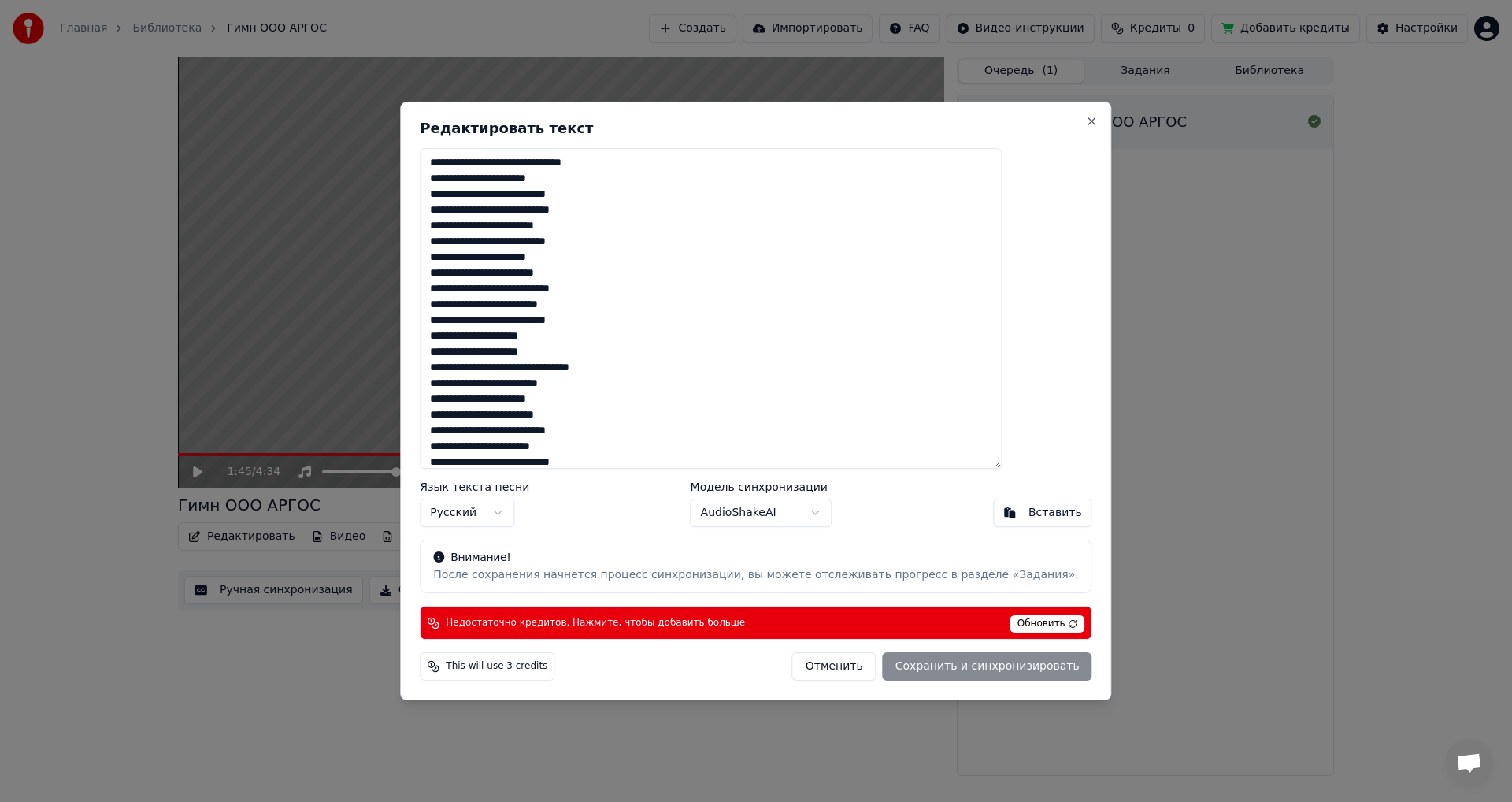
click at [811, 516] on body "Главная Библиотека Гимн ООО АРГОС Создать Импортировать FAQ Видео-инструкции Кр…" at bounding box center [756, 401] width 1512 height 802
